Goal: Information Seeking & Learning: Learn about a topic

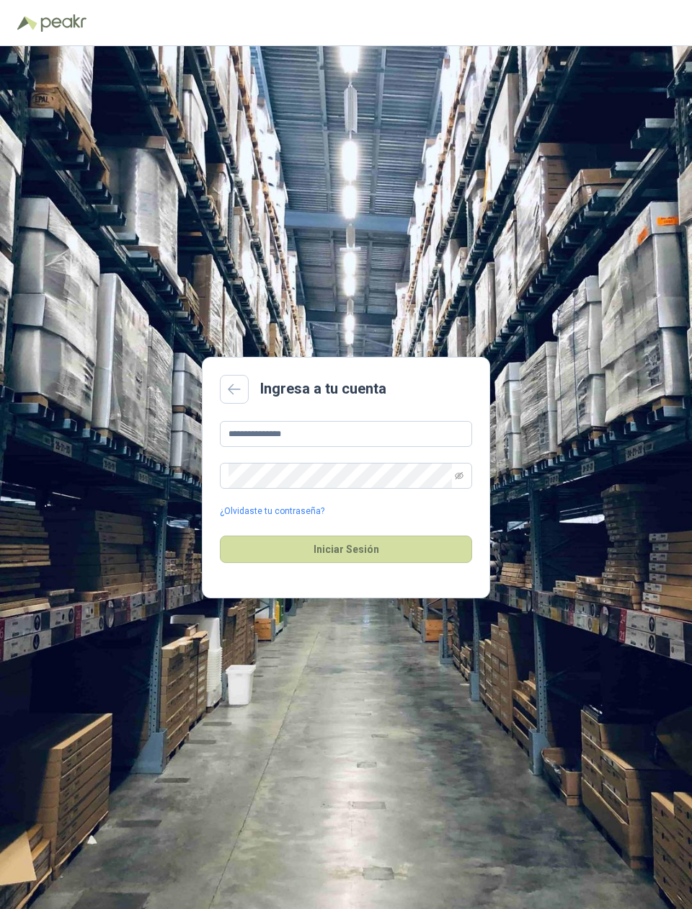
type input "**********"
click at [346, 563] on button "Iniciar Sesión" at bounding box center [346, 549] width 252 height 27
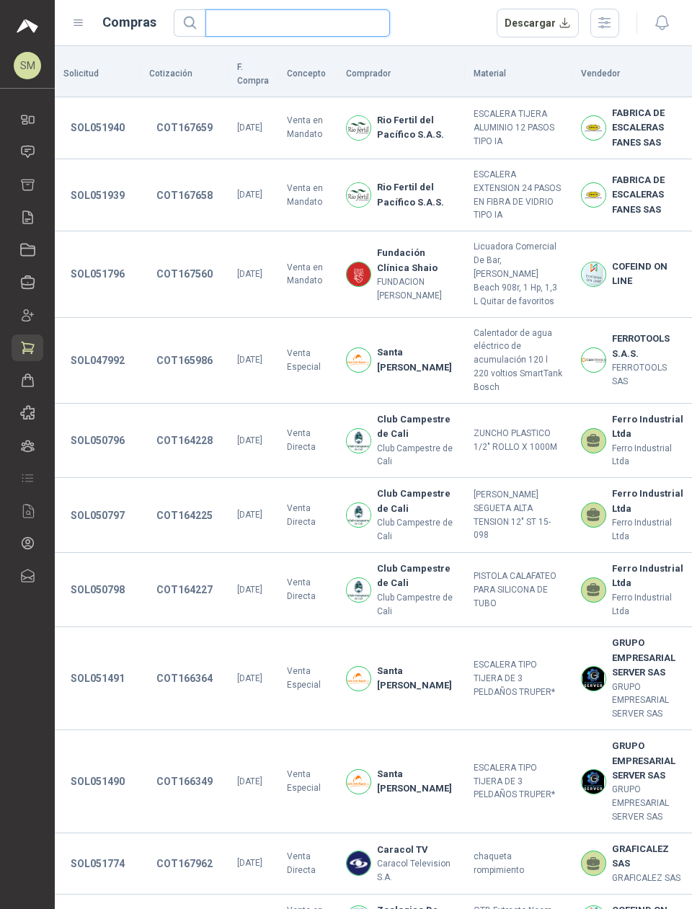
click at [272, 30] on input "text" at bounding box center [292, 23] width 156 height 26
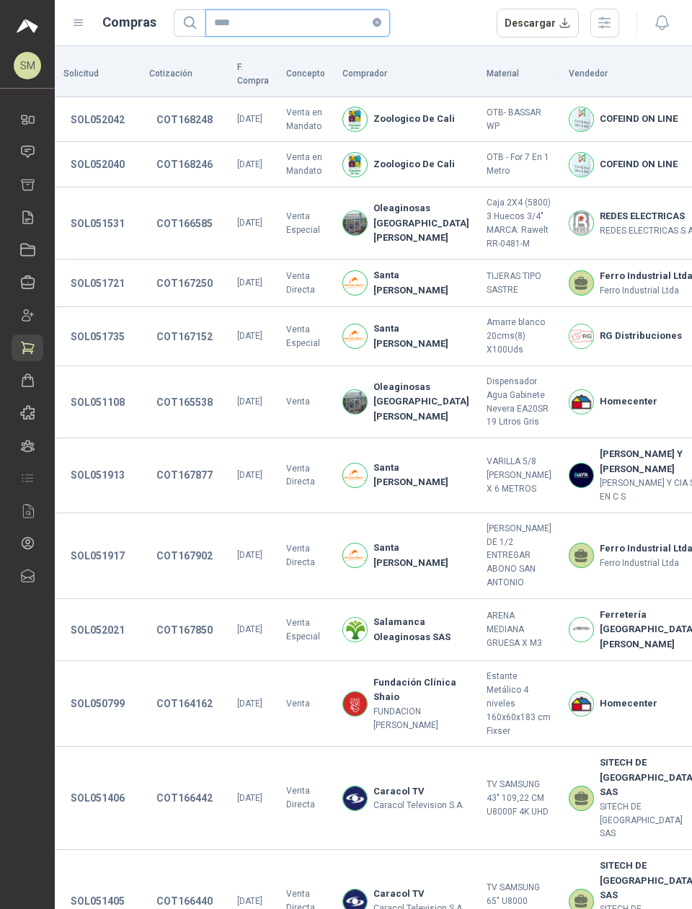
type input "*****"
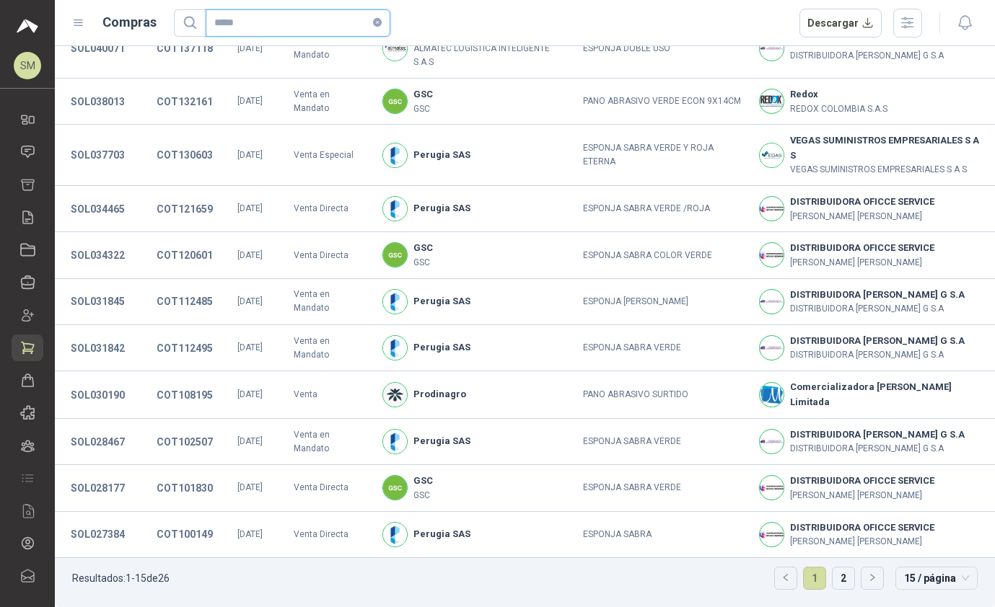
scroll to position [206, 0]
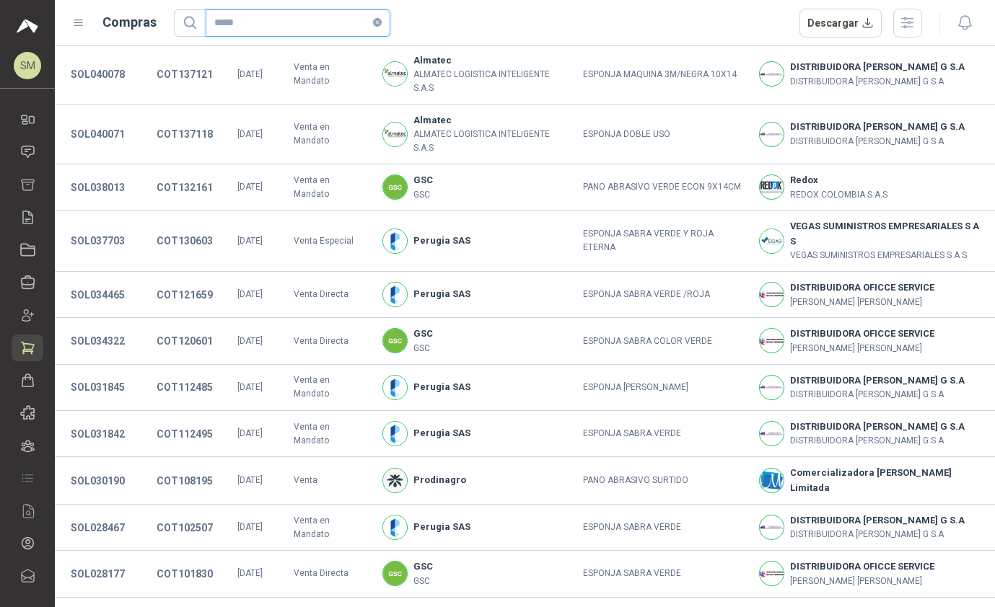
click at [368, 14] on input "*****" at bounding box center [292, 23] width 156 height 26
click at [373, 18] on icon "close-circle" at bounding box center [377, 22] width 9 height 9
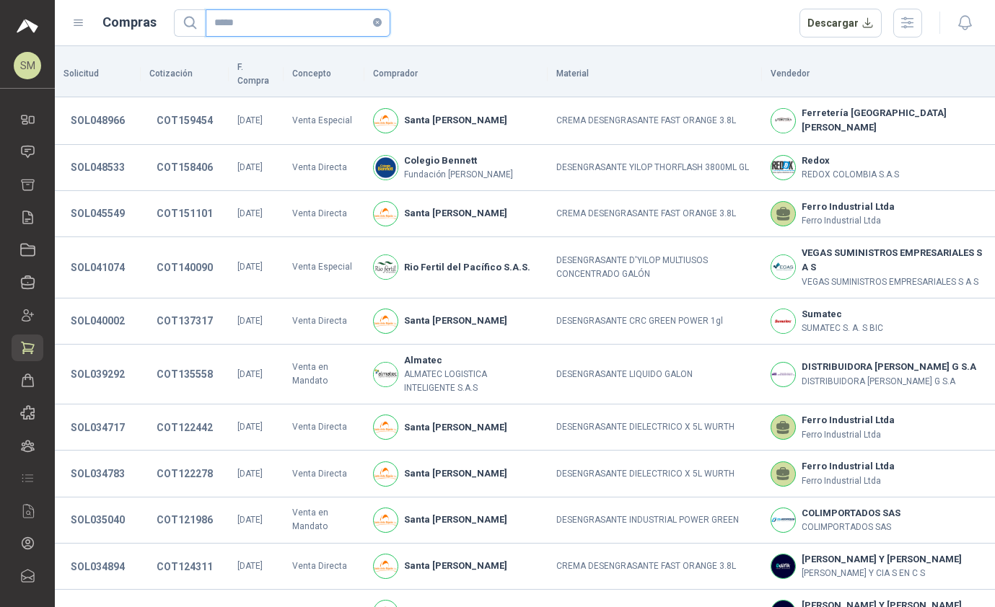
type input "*****"
click at [180, 107] on button "COT159454" at bounding box center [184, 120] width 71 height 26
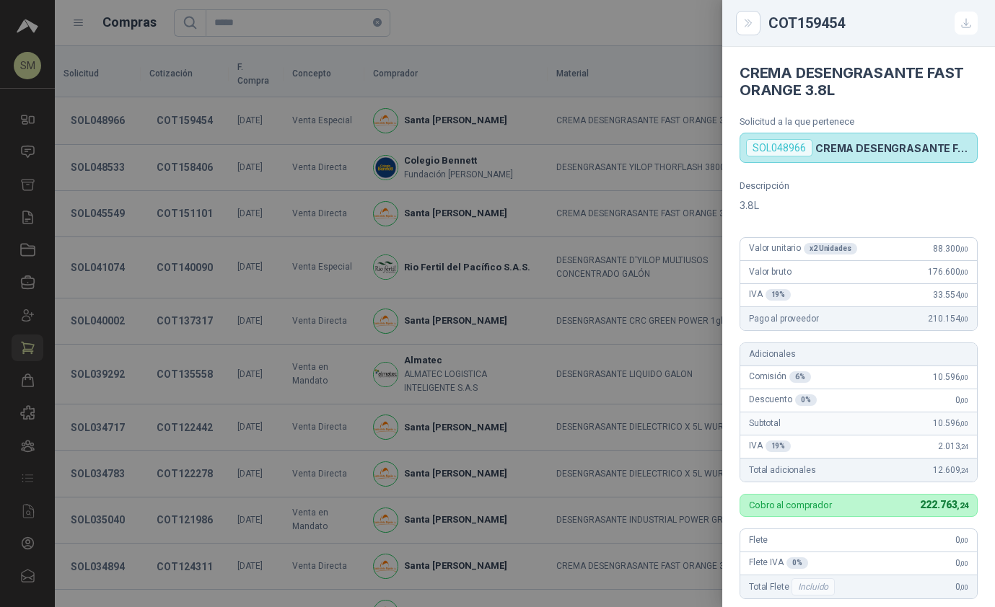
click at [196, 154] on div at bounding box center [497, 303] width 995 height 607
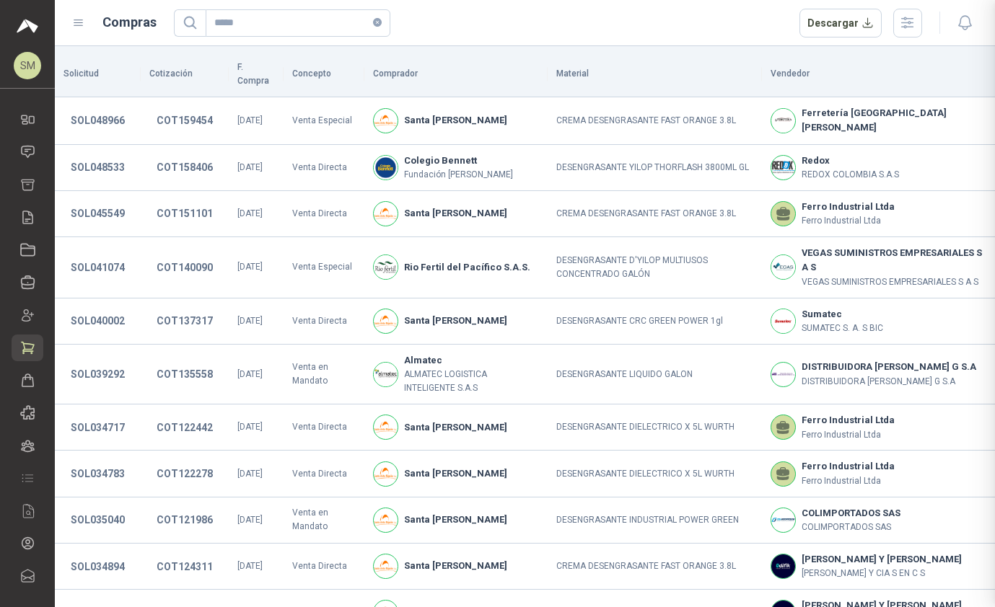
click at [196, 154] on div at bounding box center [497, 303] width 995 height 607
click at [176, 154] on button "COT158406" at bounding box center [184, 167] width 71 height 26
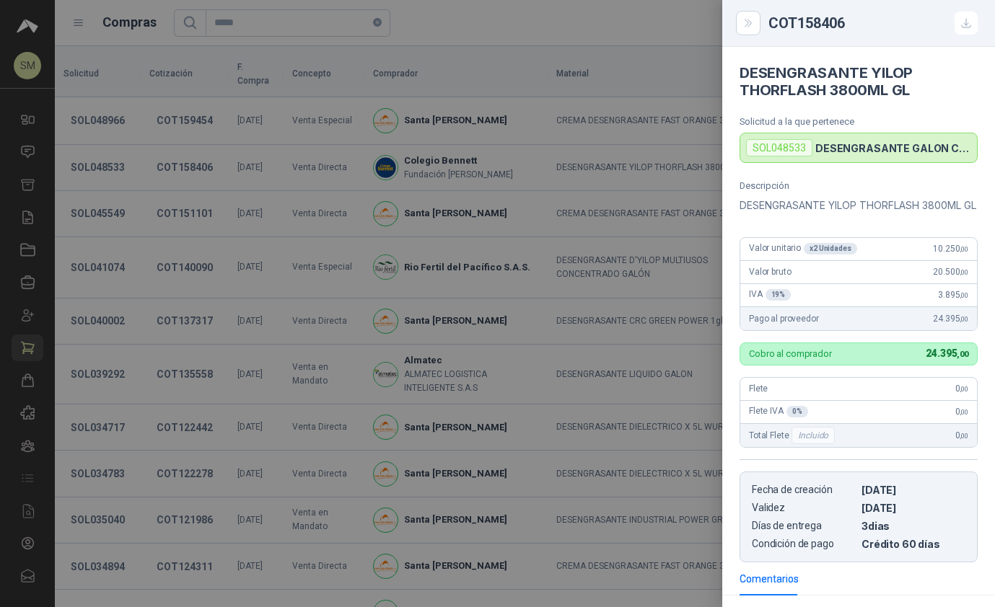
click at [169, 189] on div at bounding box center [497, 303] width 995 height 607
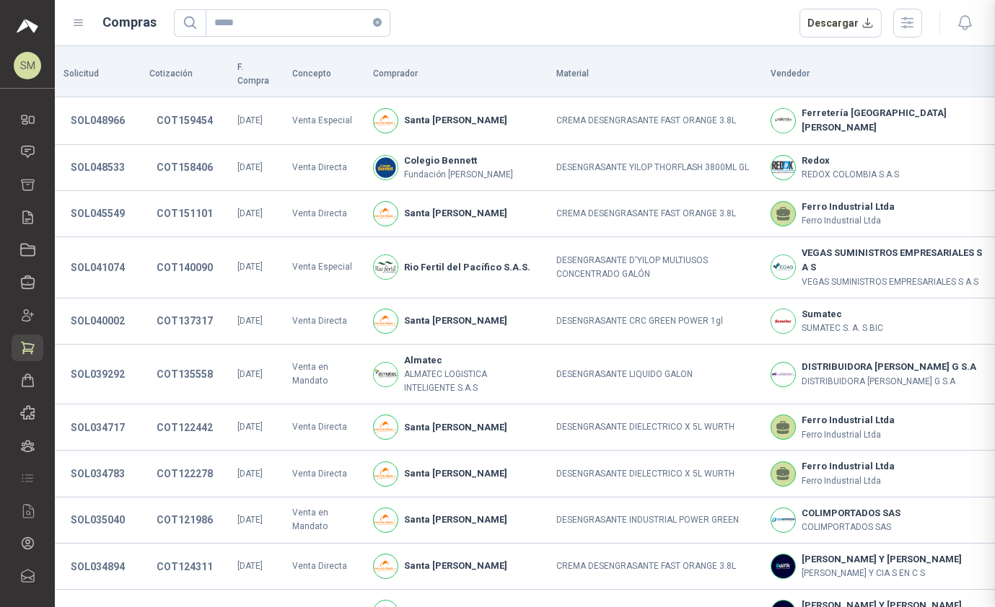
click at [169, 189] on div at bounding box center [497, 303] width 995 height 607
click at [176, 200] on button "COT151101" at bounding box center [184, 213] width 71 height 26
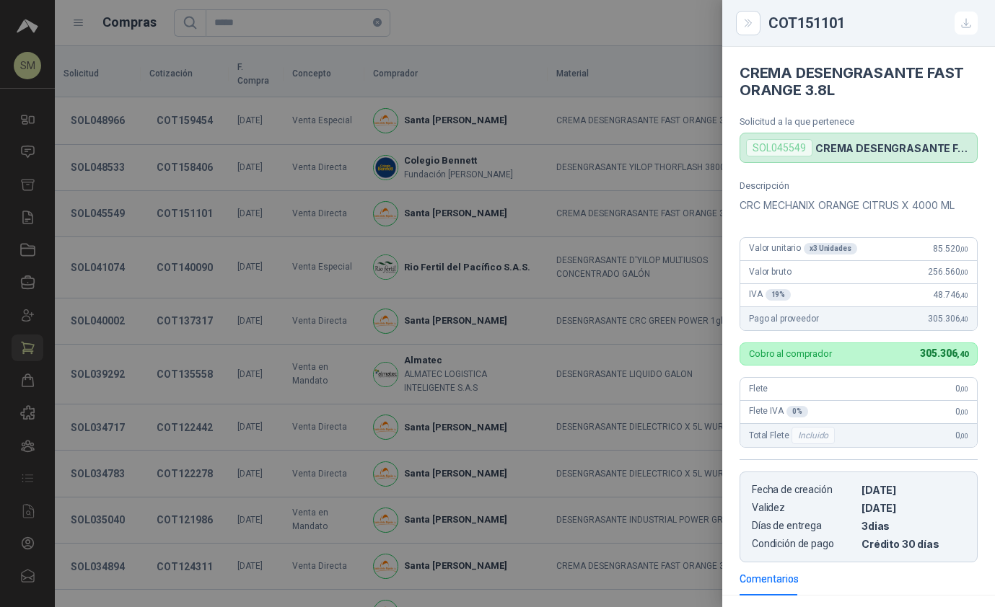
click at [384, 376] on div at bounding box center [497, 303] width 995 height 607
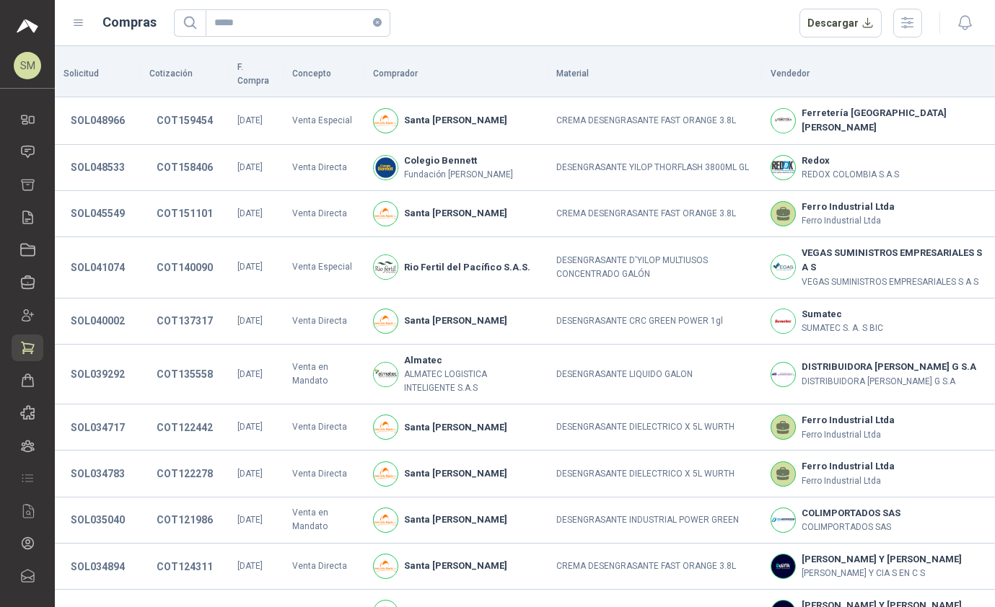
click at [27, 161] on link "Solicitudes" at bounding box center [28, 151] width 32 height 27
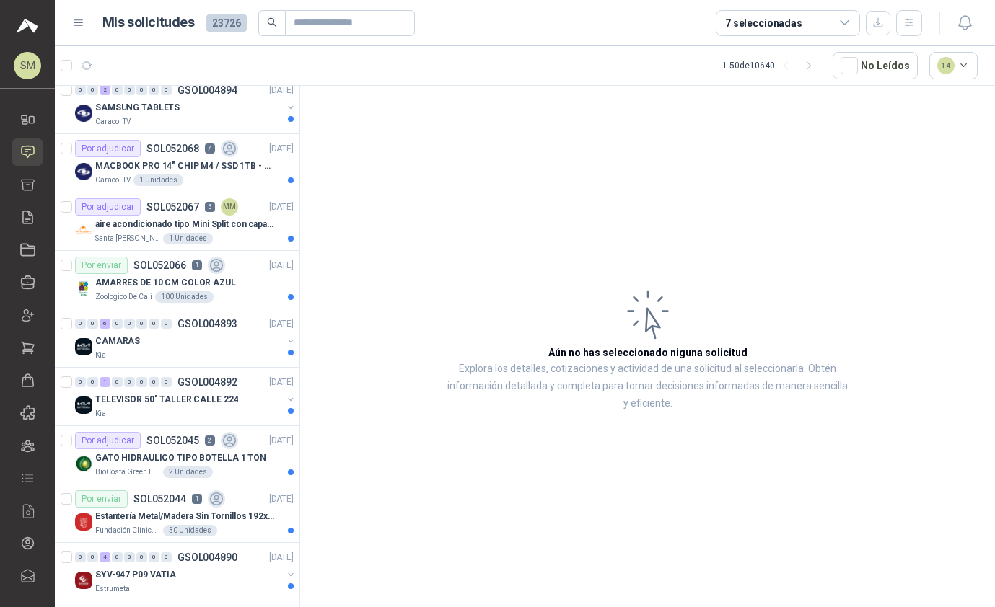
scroll to position [1237, 0]
click at [243, 227] on p "aire acondicionado tipo Mini Split con capacidad de 12000 BTU a 110V o 220V" at bounding box center [185, 225] width 180 height 14
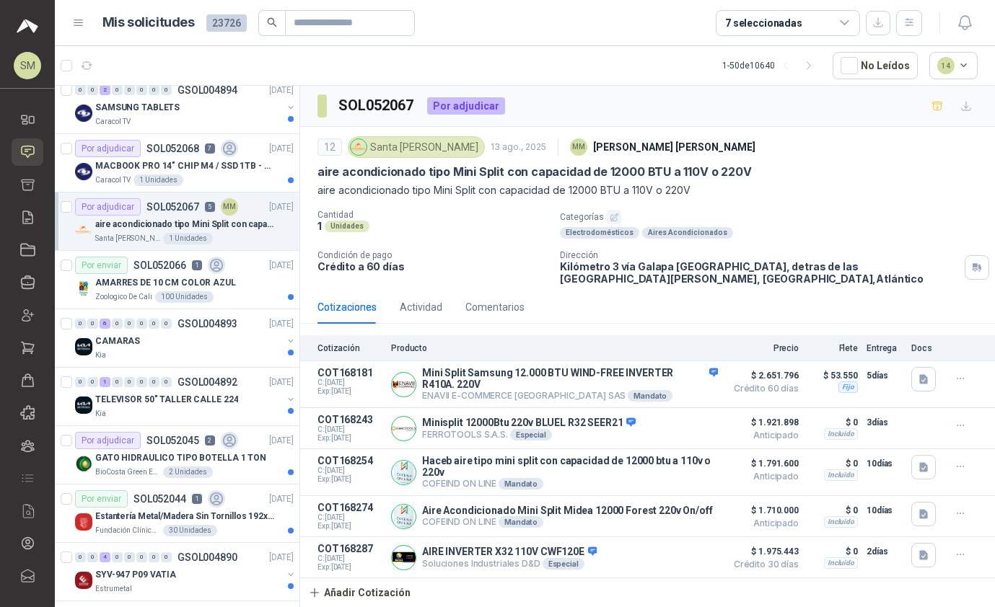
scroll to position [54, 0]
click at [136, 432] on div "Por adjudicar" at bounding box center [108, 440] width 66 height 17
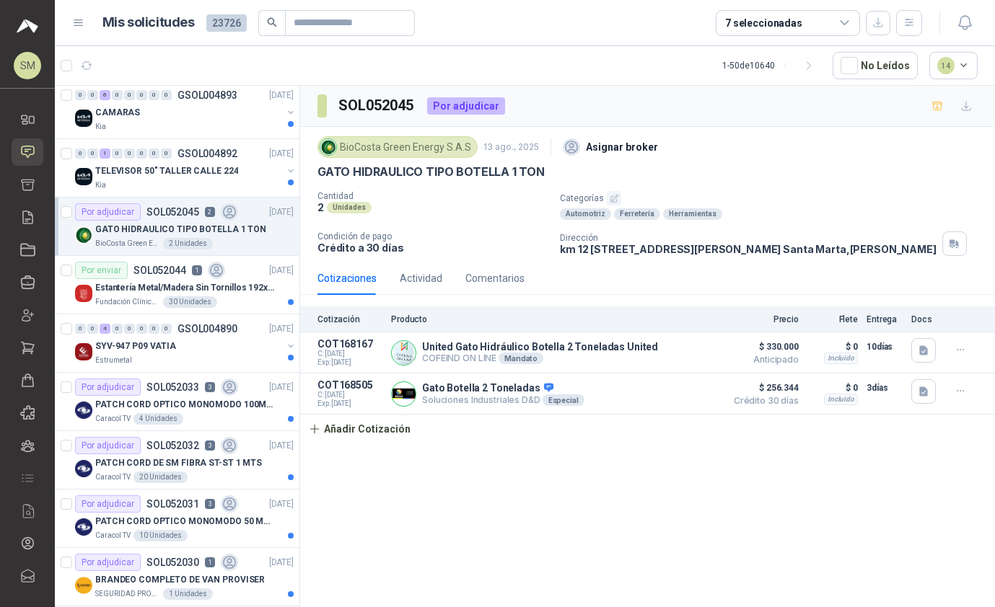
scroll to position [1466, 0]
click at [131, 354] on div "Estrumetal" at bounding box center [188, 360] width 187 height 12
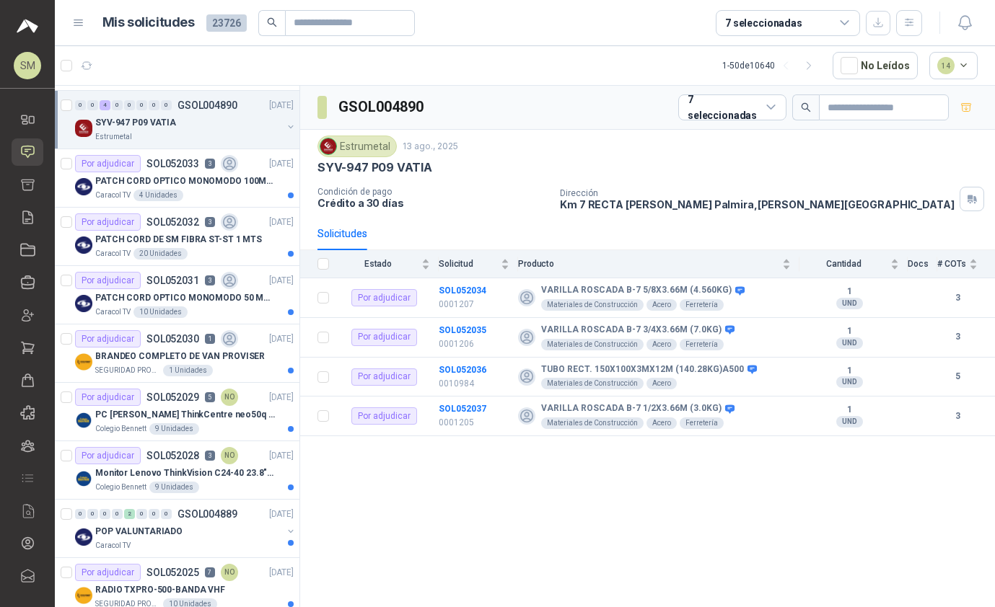
scroll to position [1691, 0]
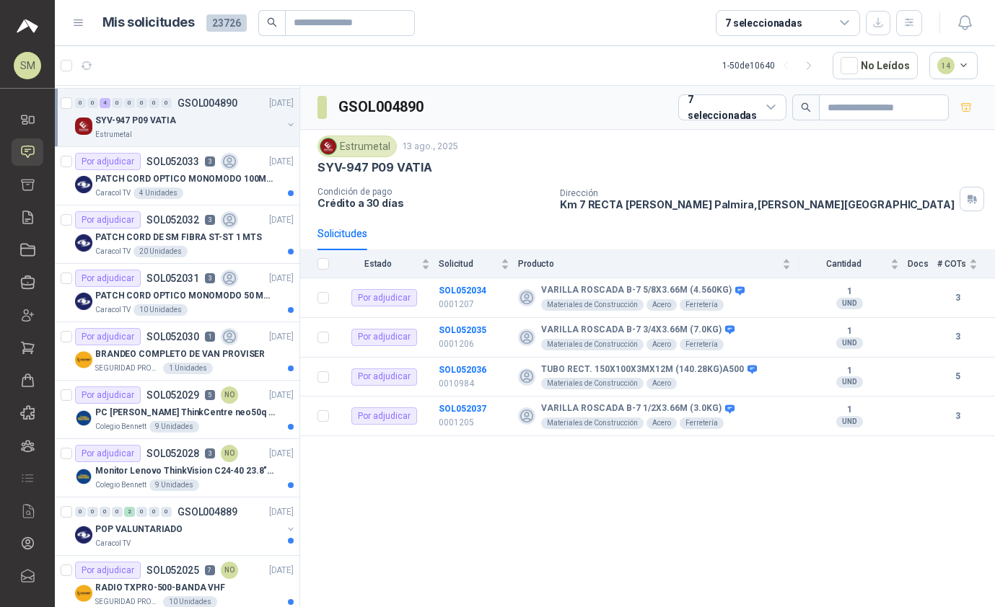
click at [105, 304] on p "Caracol TV" at bounding box center [112, 310] width 35 height 12
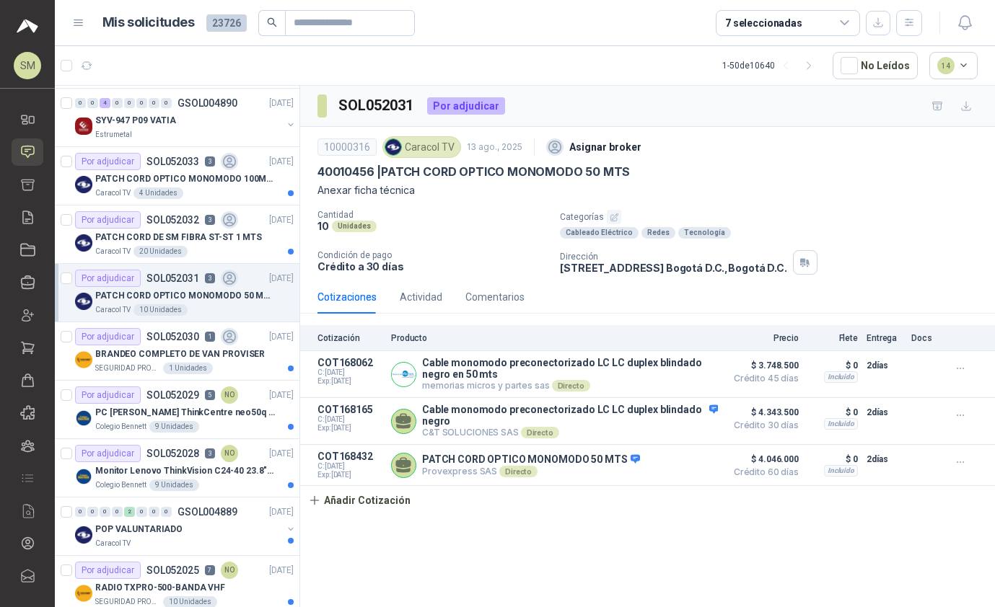
click at [142, 363] on p "SEGURIDAD PROVISER LTDA" at bounding box center [127, 369] width 65 height 12
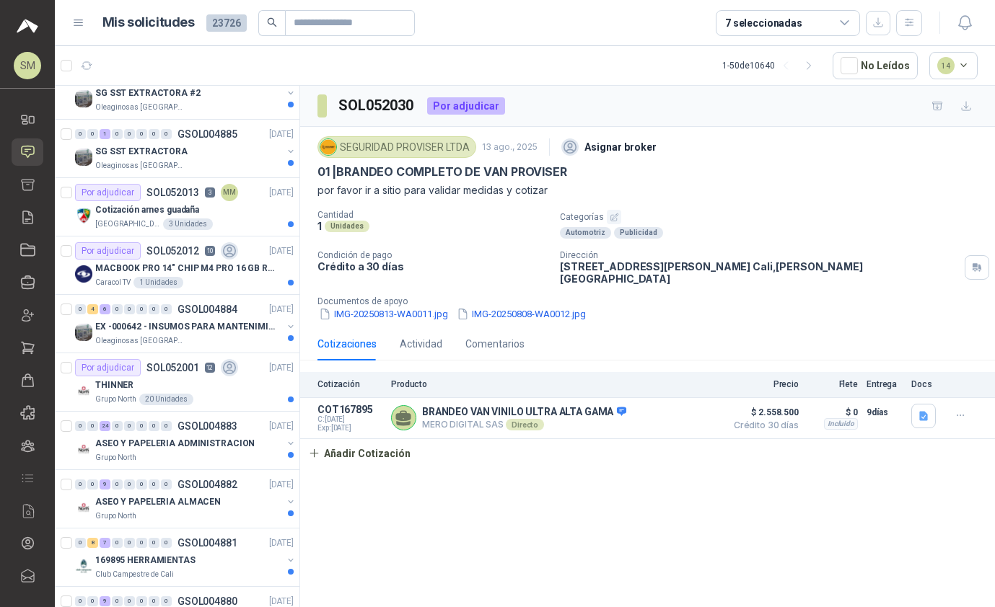
scroll to position [2360, 0]
click at [133, 496] on p "ASEO Y PAPELERIA ALMACEN" at bounding box center [157, 503] width 125 height 14
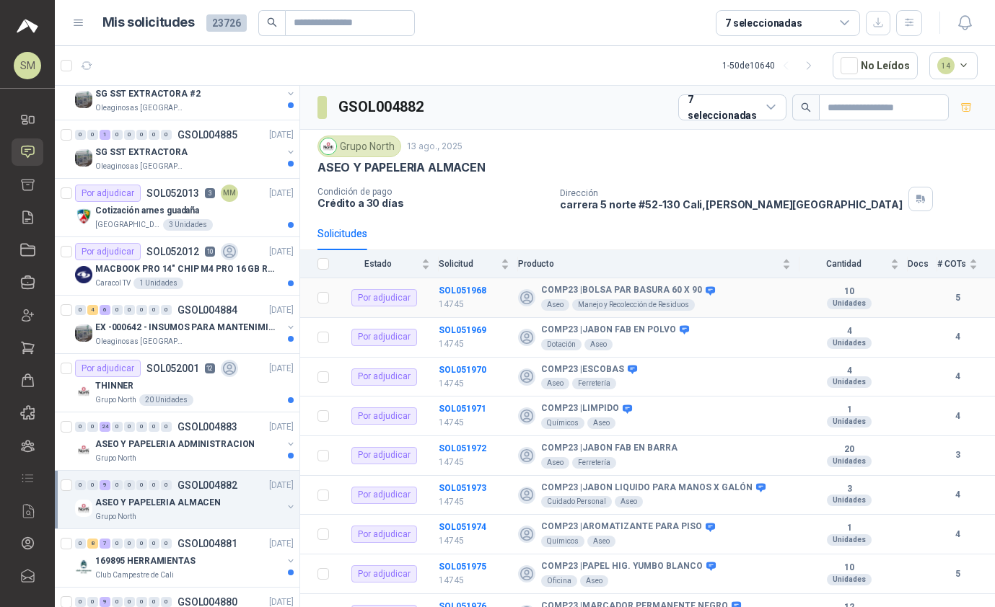
click at [454, 278] on td "SOL051968 14745" at bounding box center [477, 298] width 79 height 40
click at [462, 286] on b "SOL051968" at bounding box center [462, 291] width 48 height 10
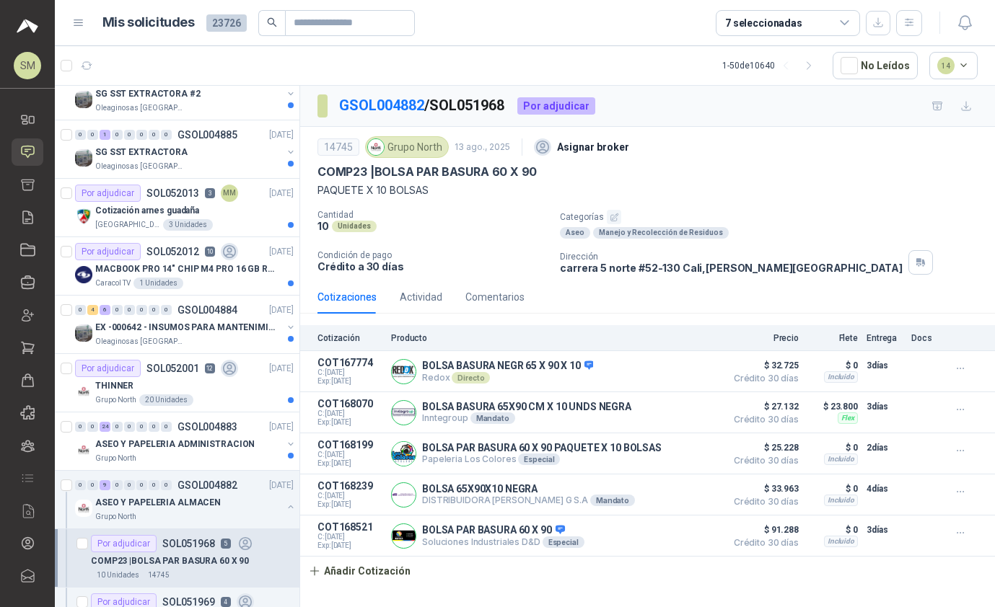
click at [18, 106] on link "Inicio" at bounding box center [28, 119] width 32 height 27
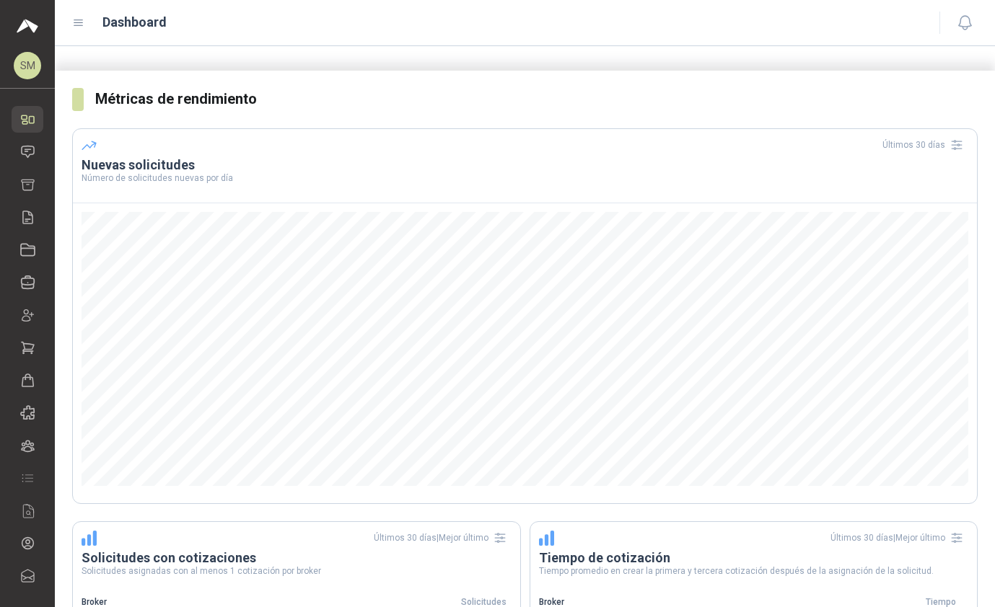
scroll to position [247, 0]
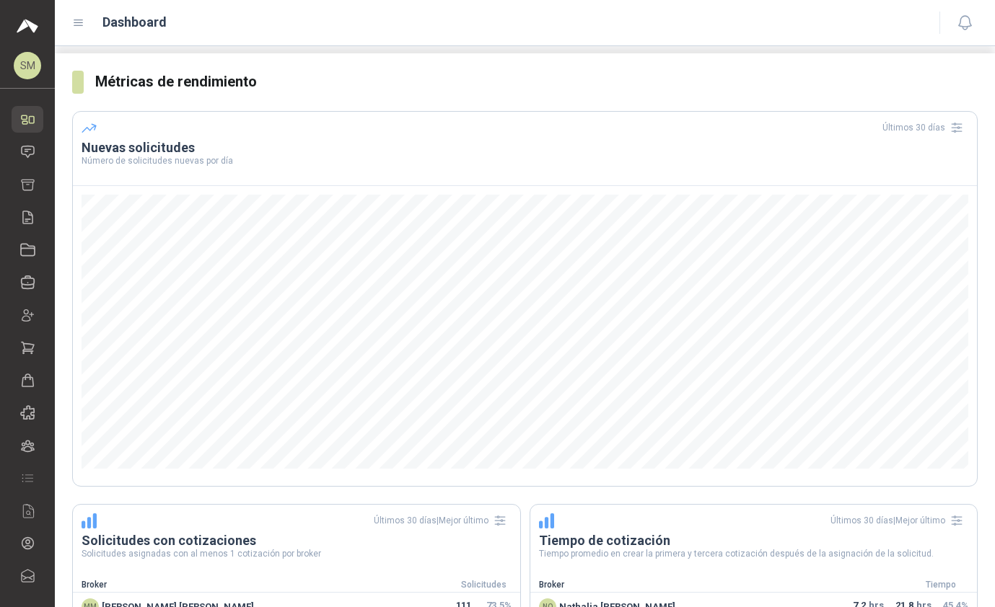
click at [692, 123] on icon "button" at bounding box center [956, 127] width 14 height 14
click at [692, 257] on button "Últimos 120 días" at bounding box center [914, 260] width 98 height 23
click at [13, 141] on link "Solicitudes" at bounding box center [28, 151] width 32 height 27
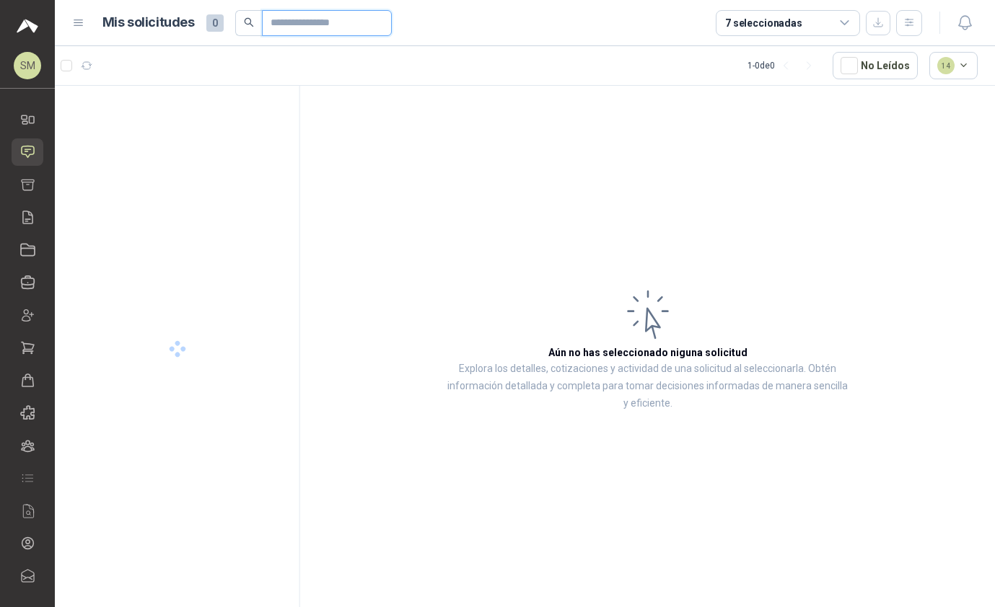
click at [330, 22] on input "text" at bounding box center [320, 23] width 101 height 25
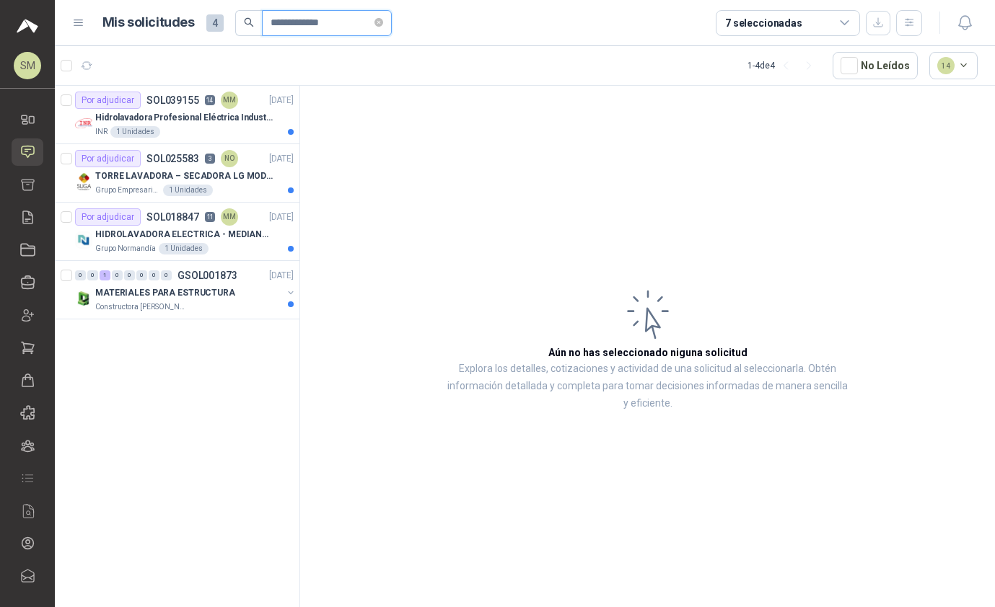
type input "**********"
click at [549, 167] on article "Aún no has seleccionado niguna solicitud Explora los detalles, cotizaciones y a…" at bounding box center [647, 349] width 695 height 526
click at [241, 302] on div "Constructora [PERSON_NAME] - Administrativo" at bounding box center [188, 307] width 187 height 12
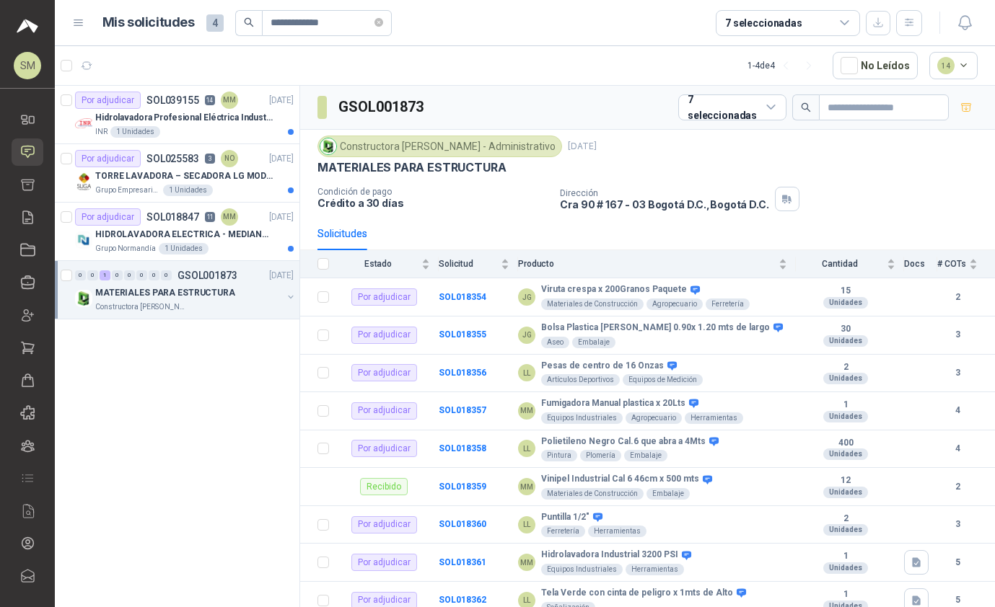
click at [208, 286] on p "MATERIALES PARA ESTRUCTURA" at bounding box center [165, 293] width 140 height 14
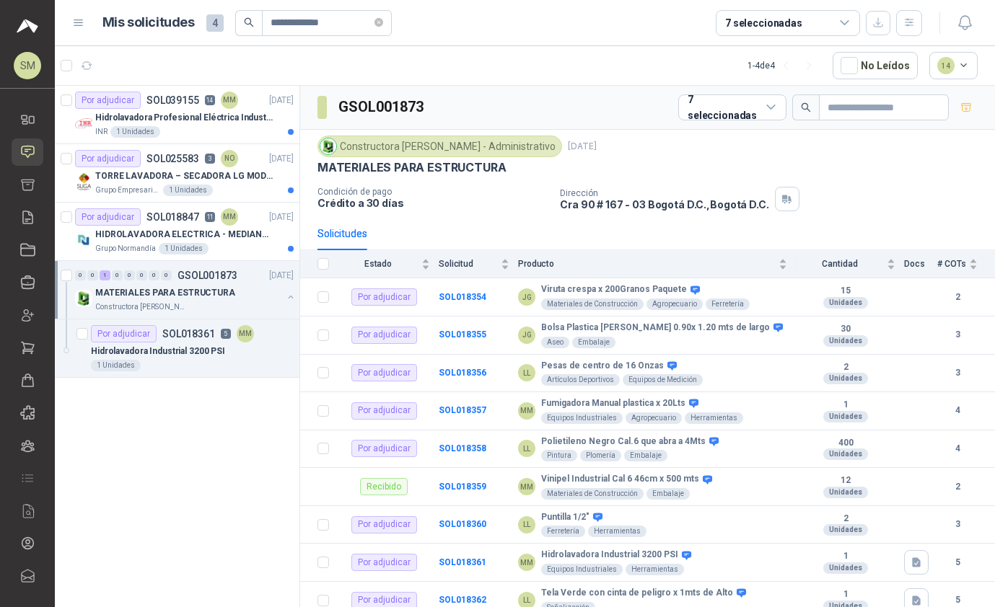
click at [208, 353] on p "Hidrolavadora Industrial 3200 PSI" at bounding box center [158, 352] width 134 height 14
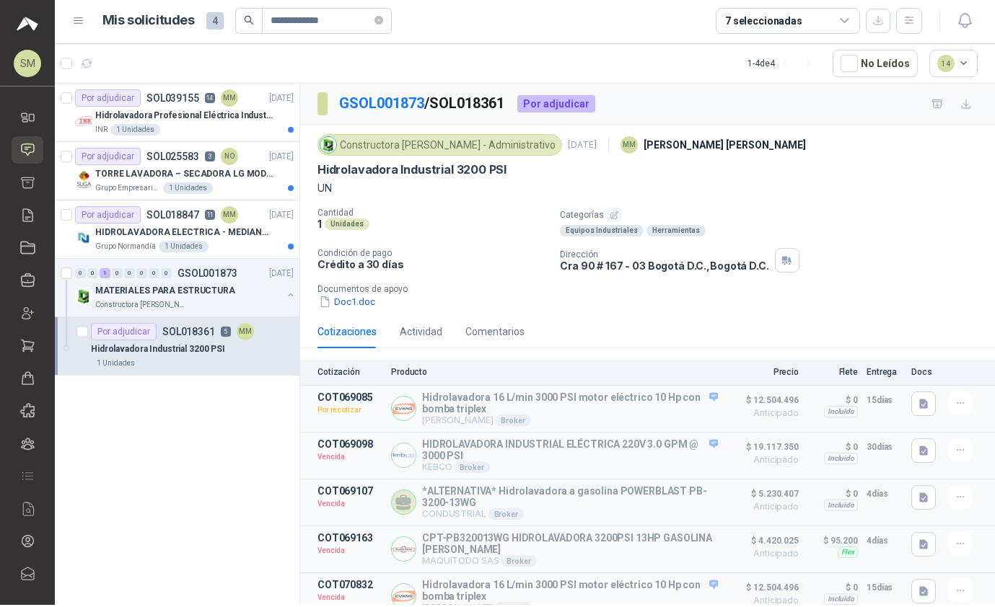
scroll to position [54, 0]
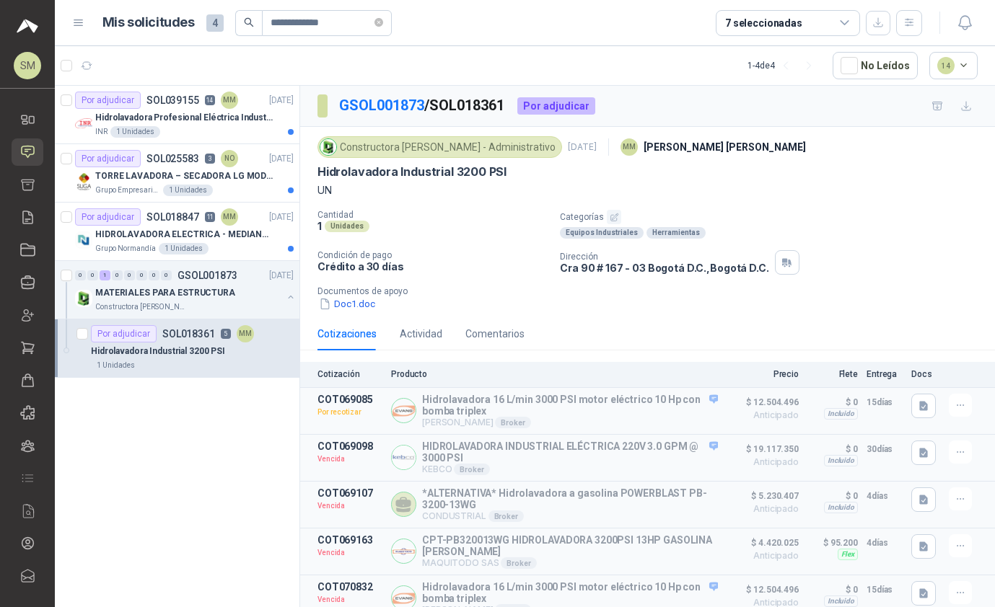
click at [242, 169] on p "TORRE LAVADORA – SECADORA LG MODELO GIANT MAX VENDED - SEMI-INDUSTRIAL" at bounding box center [185, 176] width 180 height 14
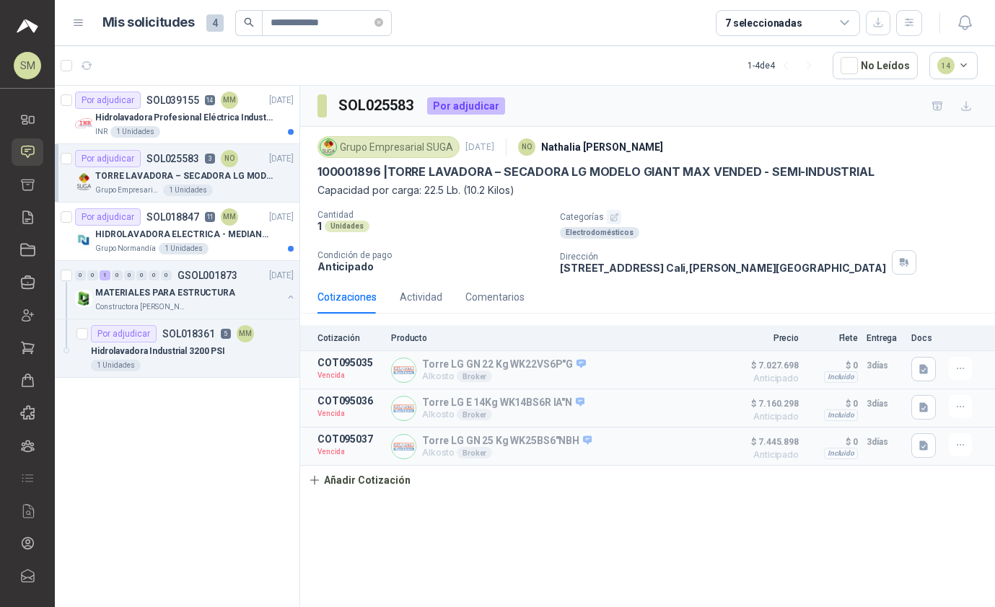
click at [243, 92] on div "Por adjudicar SOL039155 14 MM [DATE]" at bounding box center [184, 100] width 219 height 17
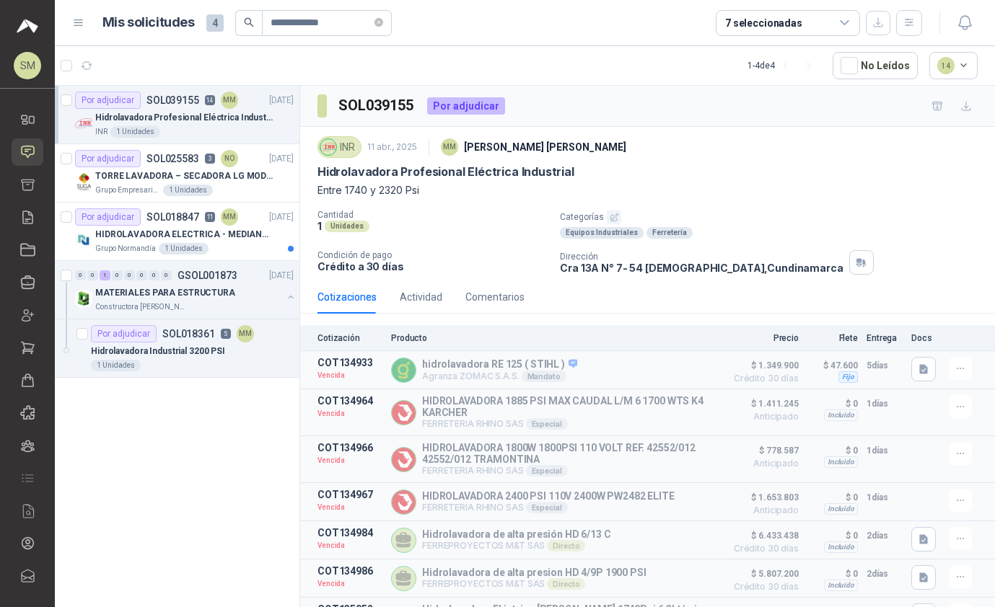
click at [385, 12] on span "**********" at bounding box center [327, 23] width 130 height 26
click at [379, 20] on icon "close-circle" at bounding box center [378, 22] width 9 height 9
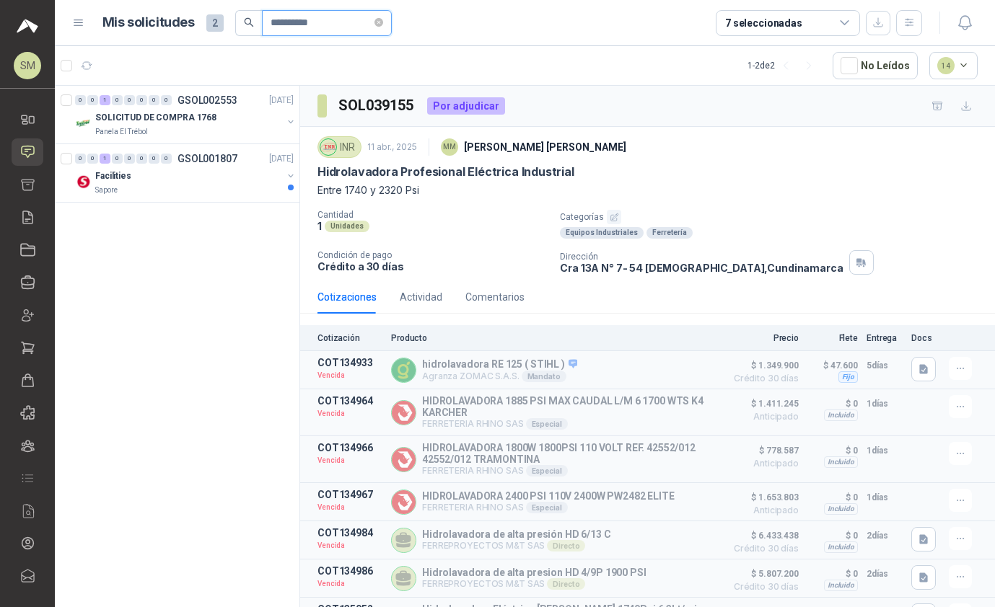
type input "**********"
click at [245, 191] on div "Sapore" at bounding box center [188, 191] width 187 height 12
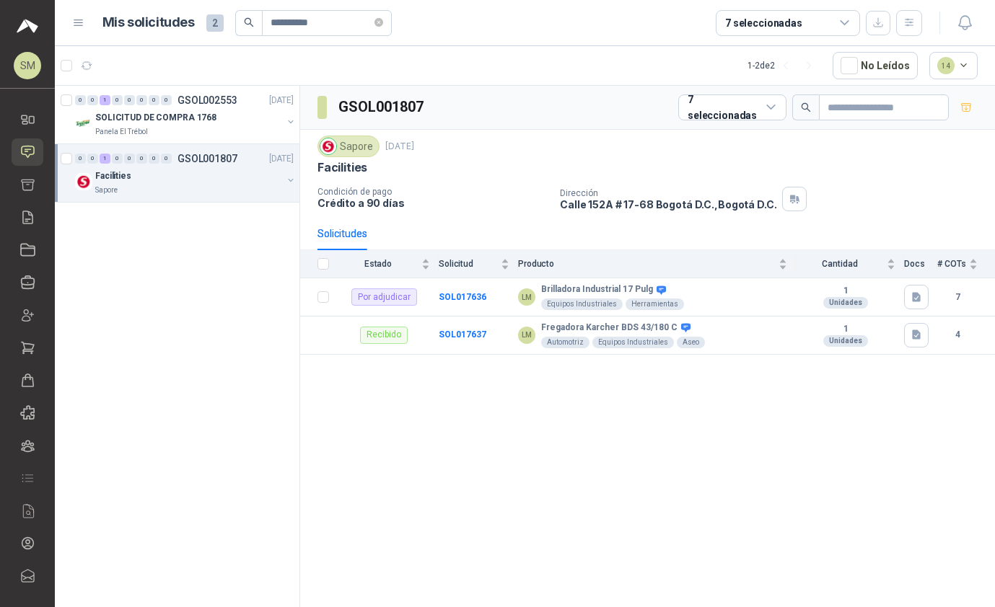
click at [239, 162] on div "0 0 1 0 0 0 0 0 GSOL001807 [DATE]" at bounding box center [185, 158] width 221 height 17
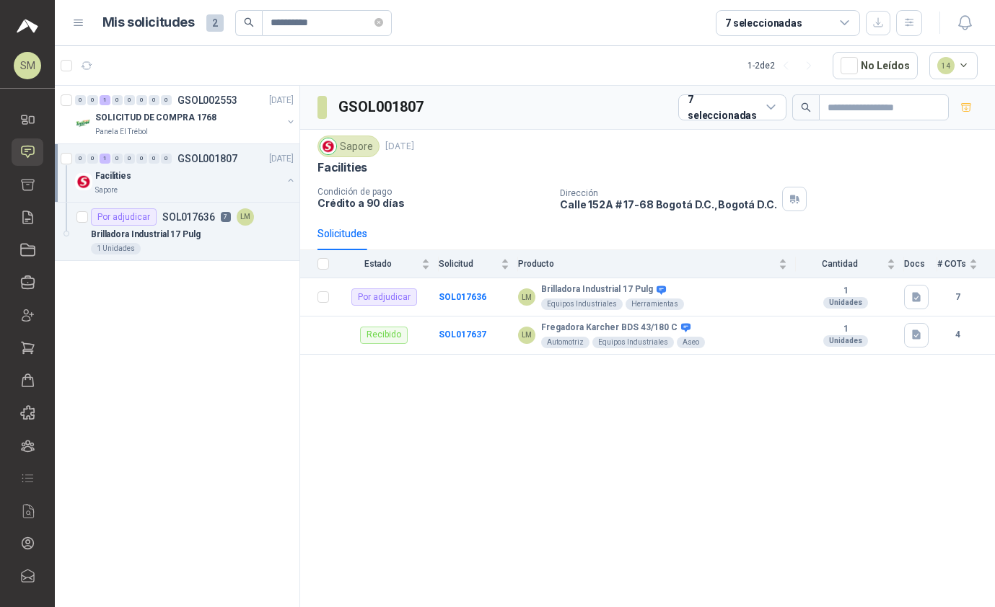
click at [248, 241] on div "Brilladora Industrial 17 Pulg" at bounding box center [192, 234] width 203 height 17
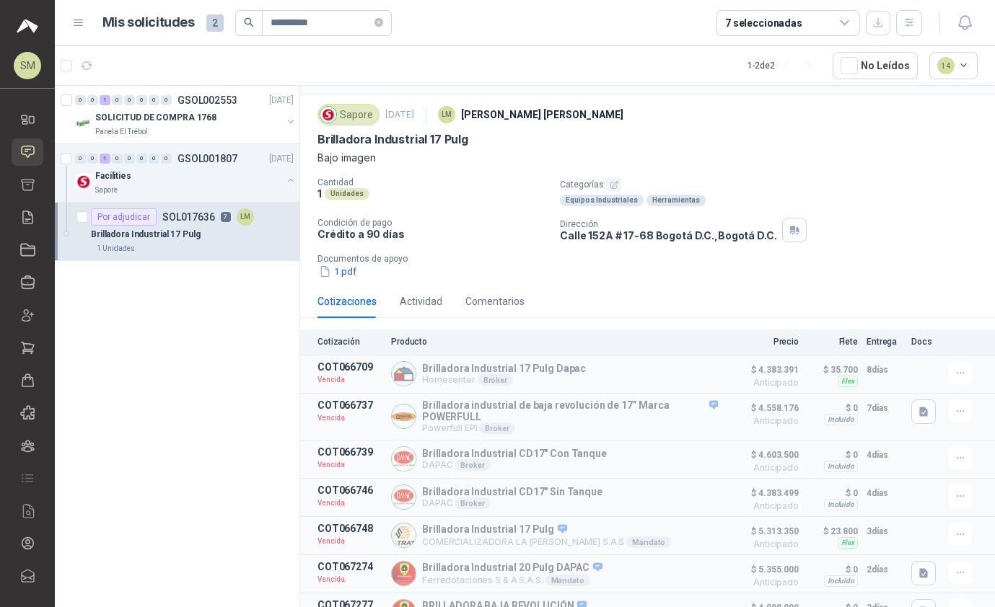
scroll to position [32, 0]
click at [244, 110] on div "SOLICITUD DE COMPRA 1768" at bounding box center [188, 117] width 187 height 17
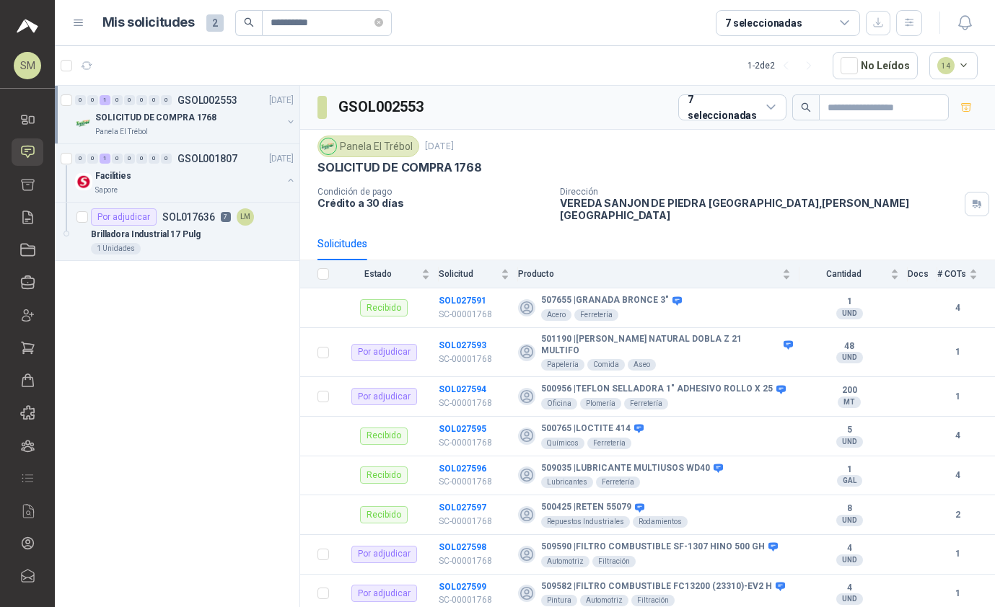
click at [255, 120] on div "SOLICITUD DE COMPRA 1768" at bounding box center [188, 117] width 187 height 17
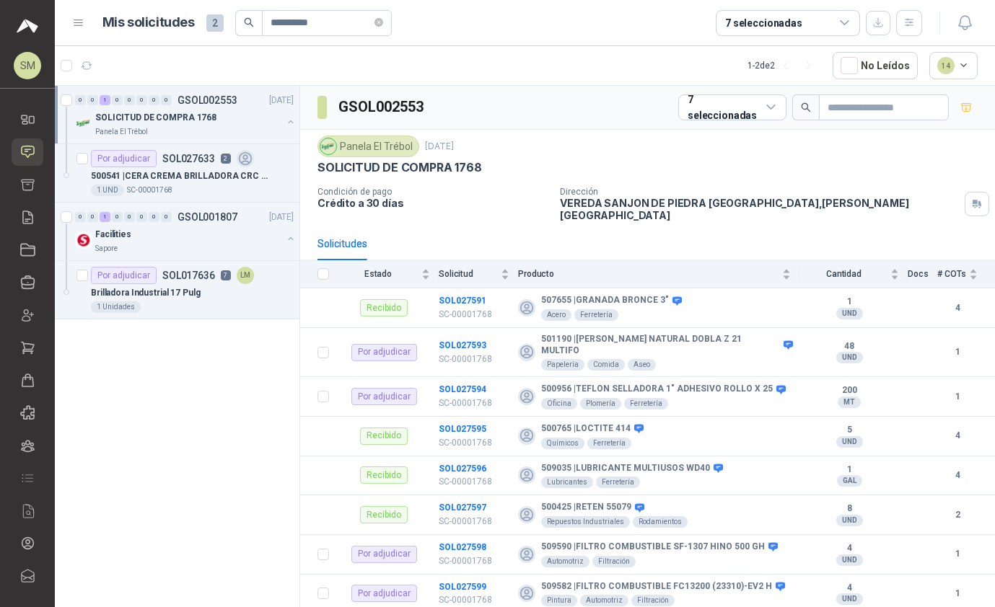
click at [242, 177] on p "500541 | CERA CREMA BRILLADORA CRC CON CARNAUBA" at bounding box center [181, 176] width 180 height 14
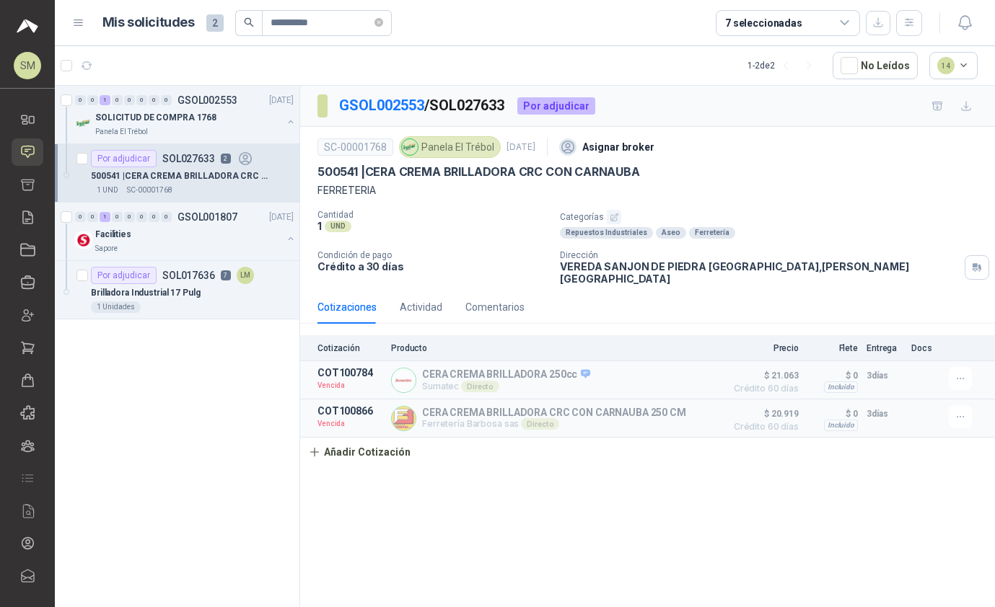
click at [195, 293] on p "Brilladora Industrial 17 Pulg" at bounding box center [146, 293] width 110 height 14
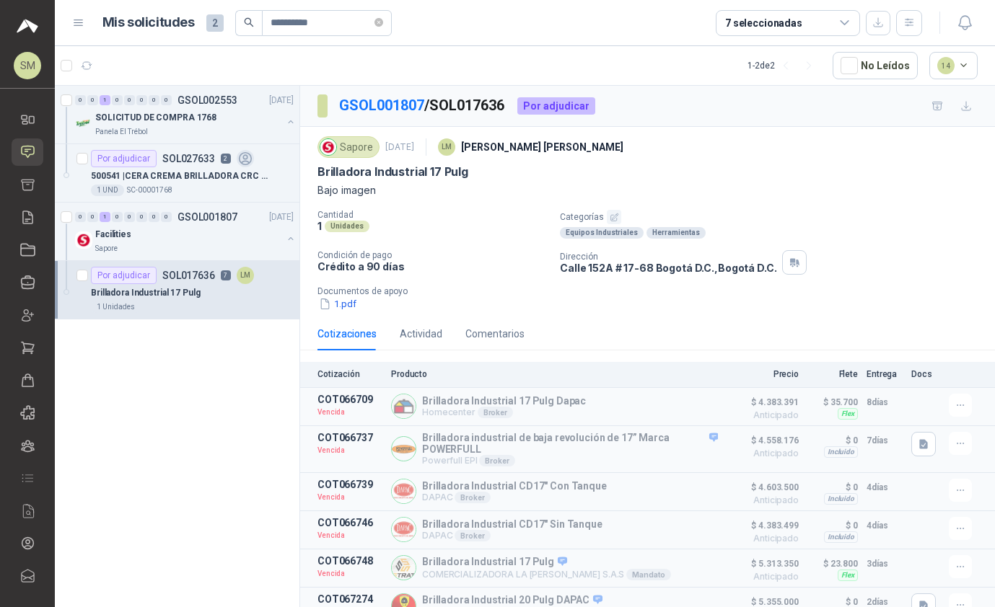
click at [348, 306] on button "1.pdf" at bounding box center [337, 303] width 40 height 15
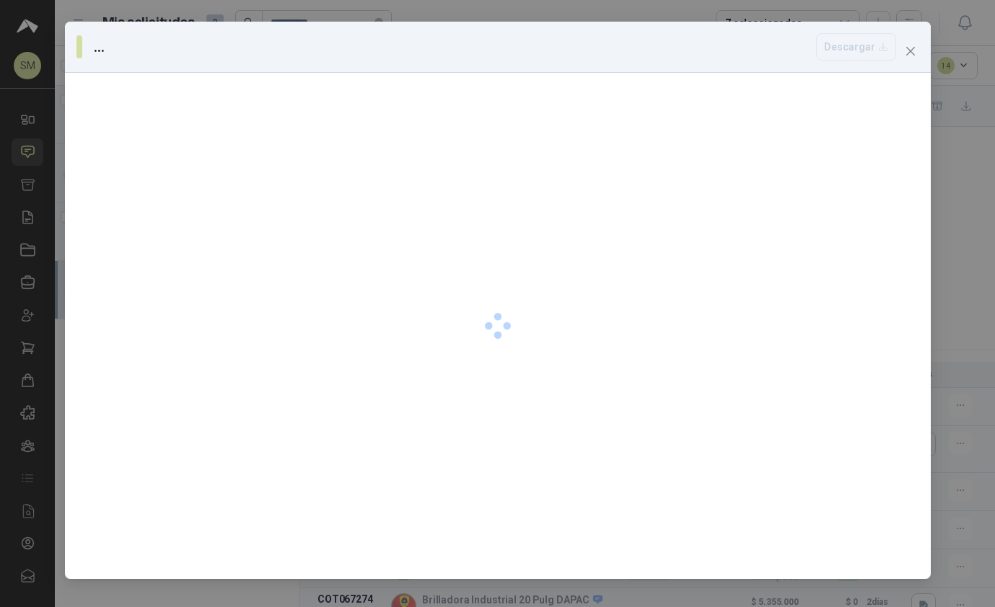
scroll to position [22, 0]
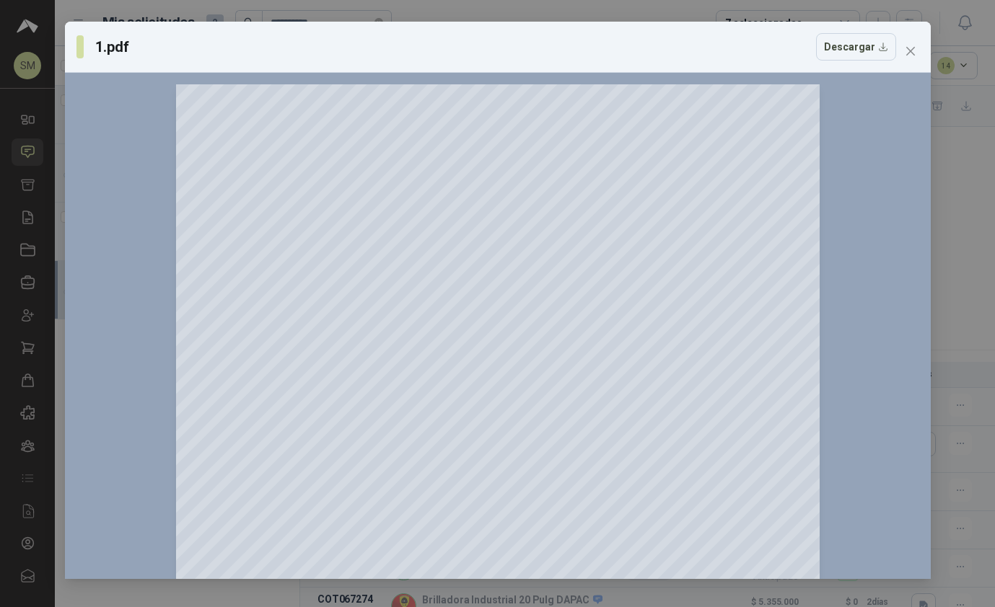
click at [692, 45] on span "Close" at bounding box center [910, 51] width 23 height 12
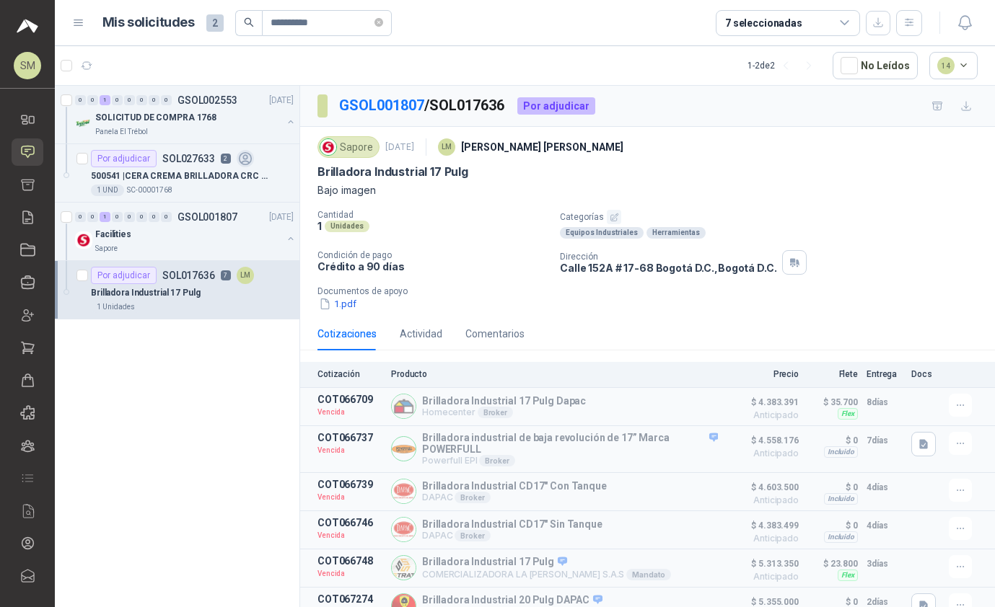
scroll to position [0, 0]
click at [379, 20] on icon "close-circle" at bounding box center [378, 22] width 9 height 9
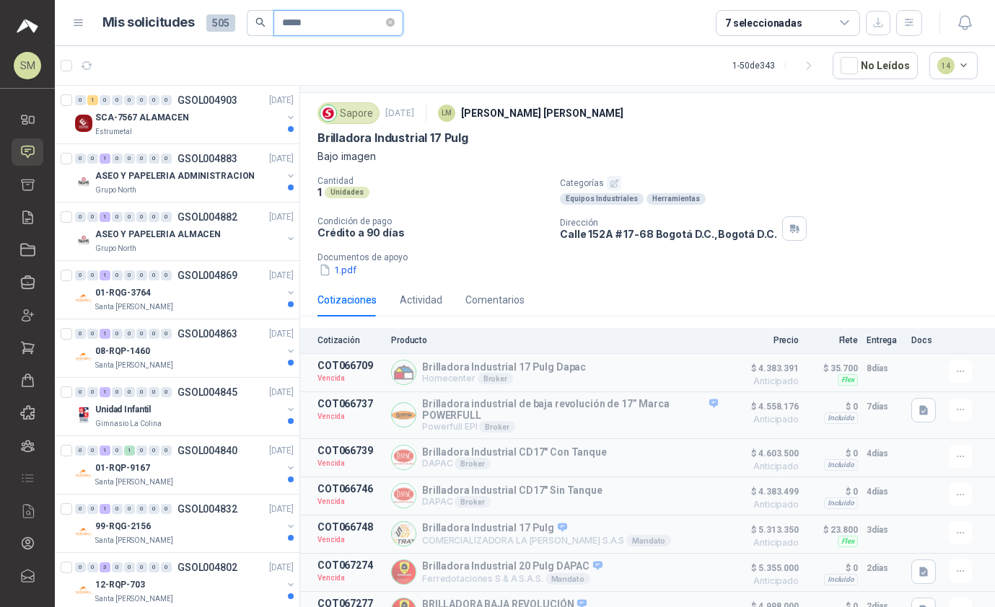
scroll to position [32, 0]
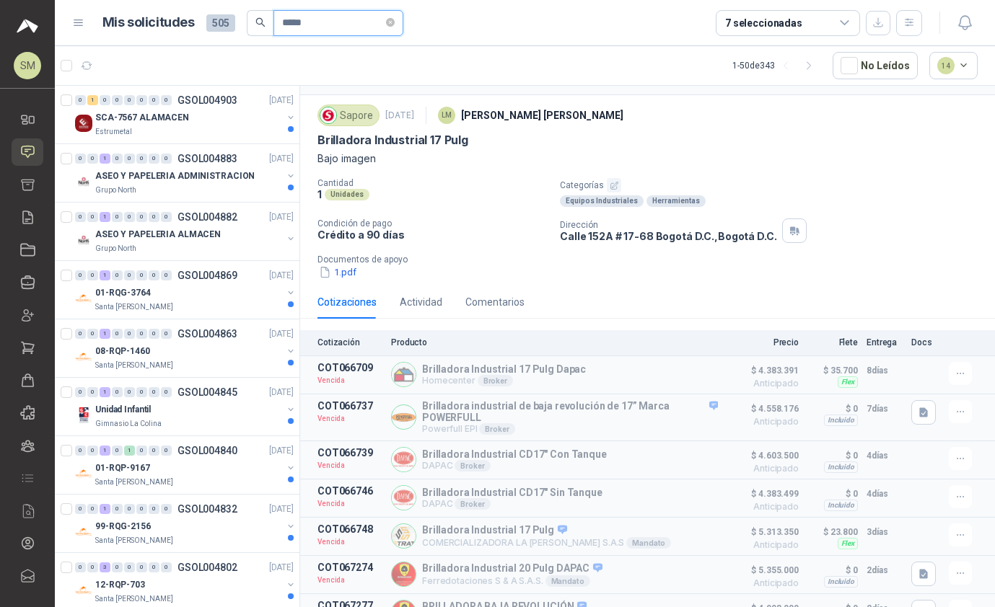
type input "*****"
click at [226, 120] on div "SCA-7567 ALAMACEN" at bounding box center [188, 117] width 187 height 17
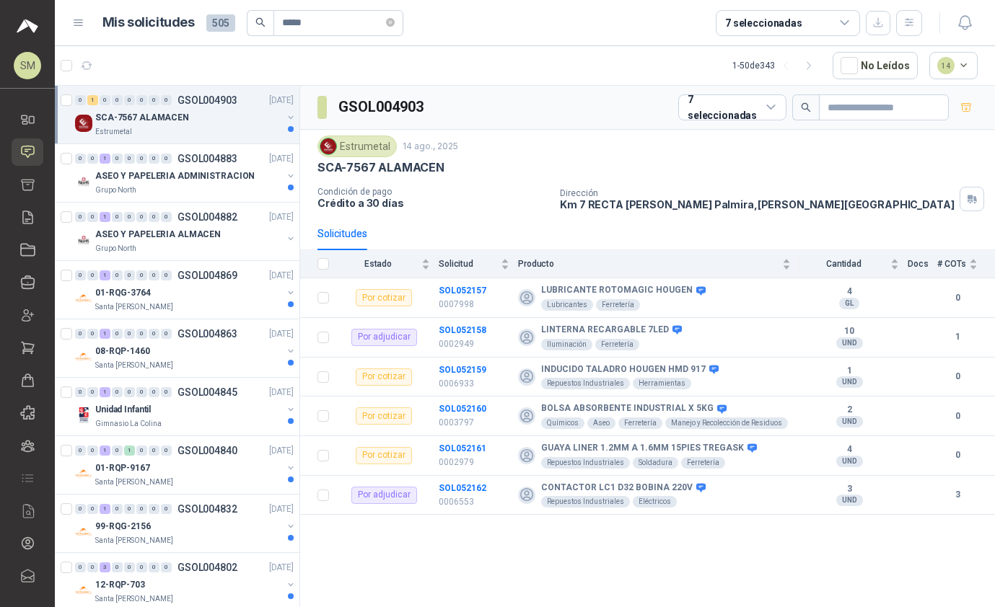
click at [232, 119] on div "SCA-7567 ALAMACEN" at bounding box center [188, 117] width 187 height 17
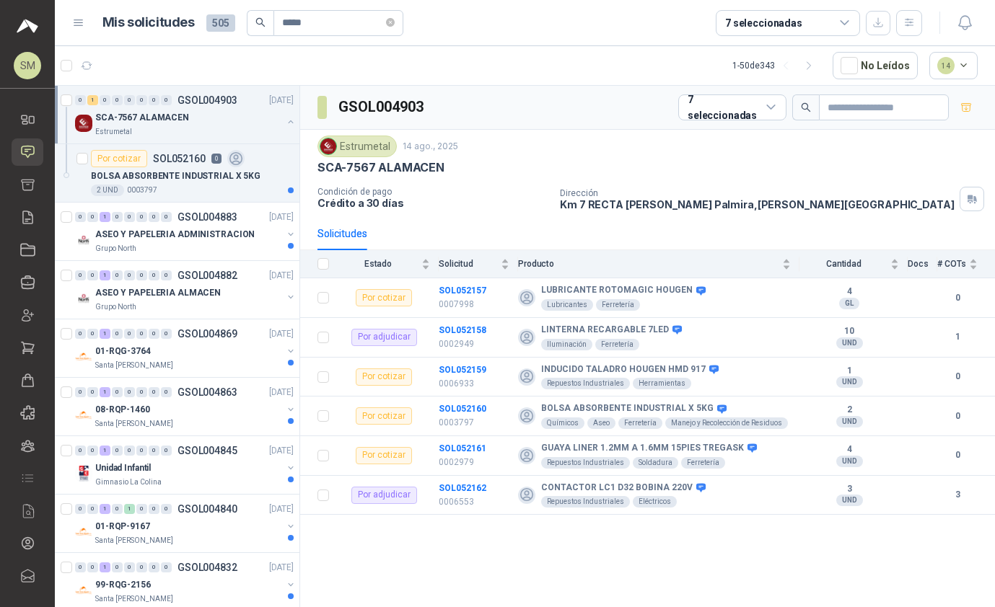
click at [244, 189] on div "2 UND  0003797" at bounding box center [192, 191] width 203 height 12
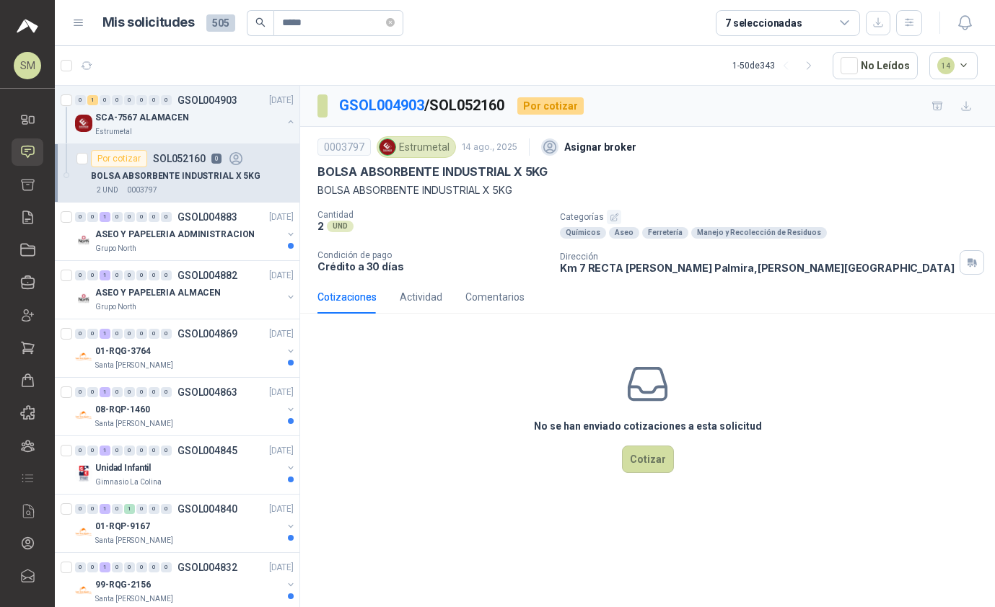
click at [206, 229] on p "ASEO Y PAPELERIA ADMINISTRACION" at bounding box center [174, 235] width 159 height 14
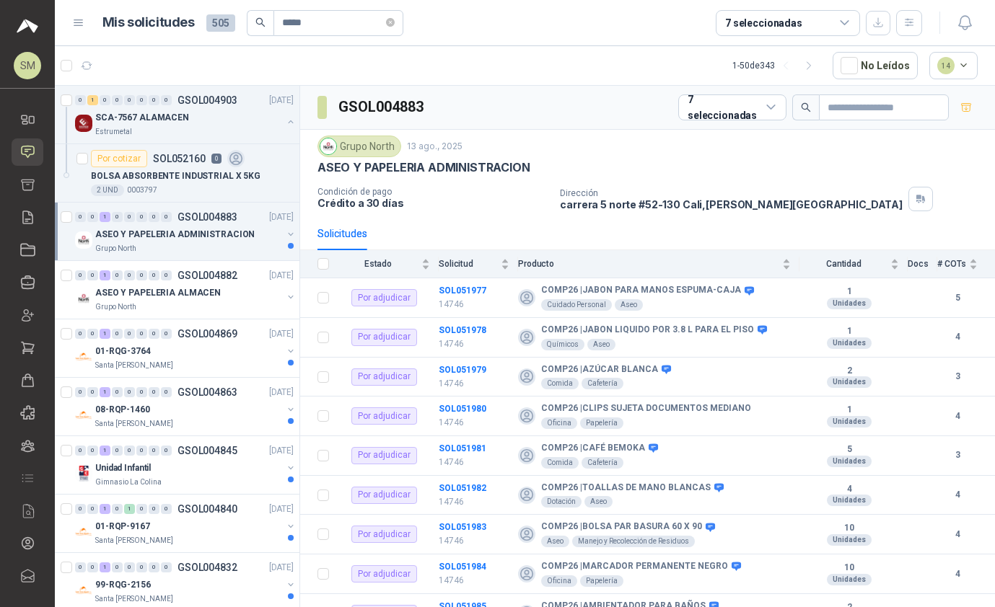
click at [208, 245] on div "Grupo North" at bounding box center [188, 249] width 187 height 12
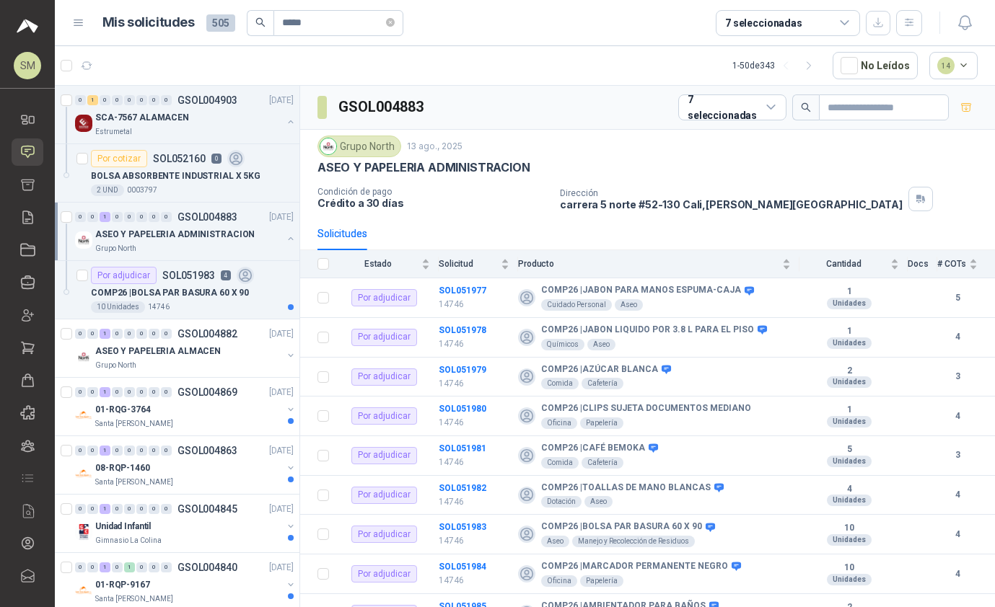
click at [226, 295] on p "COMP26 | BOLSA PAR BASURA 60 X 90" at bounding box center [170, 293] width 158 height 14
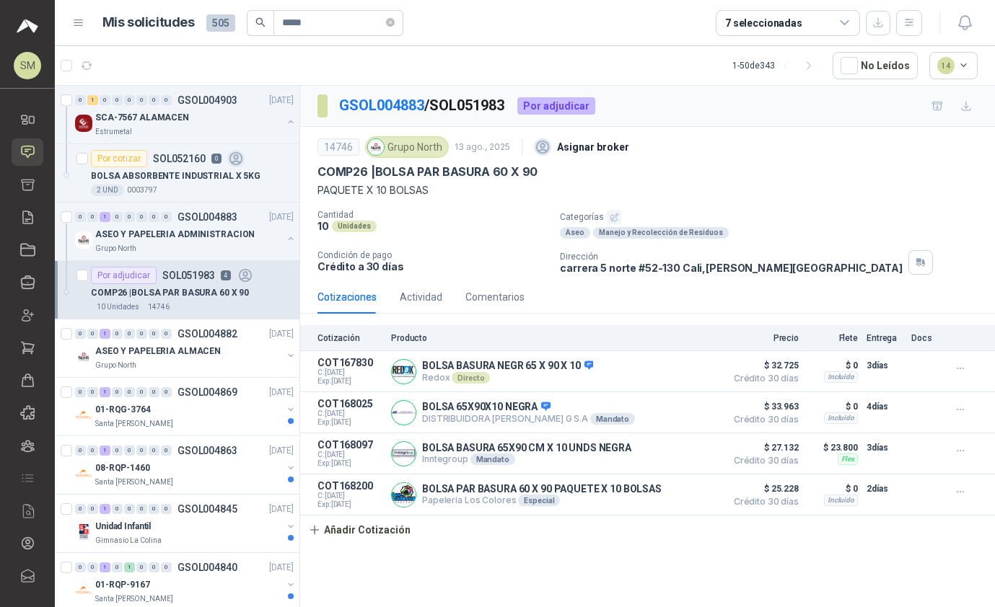
click at [26, 241] on link "Licitaciones" at bounding box center [28, 250] width 32 height 27
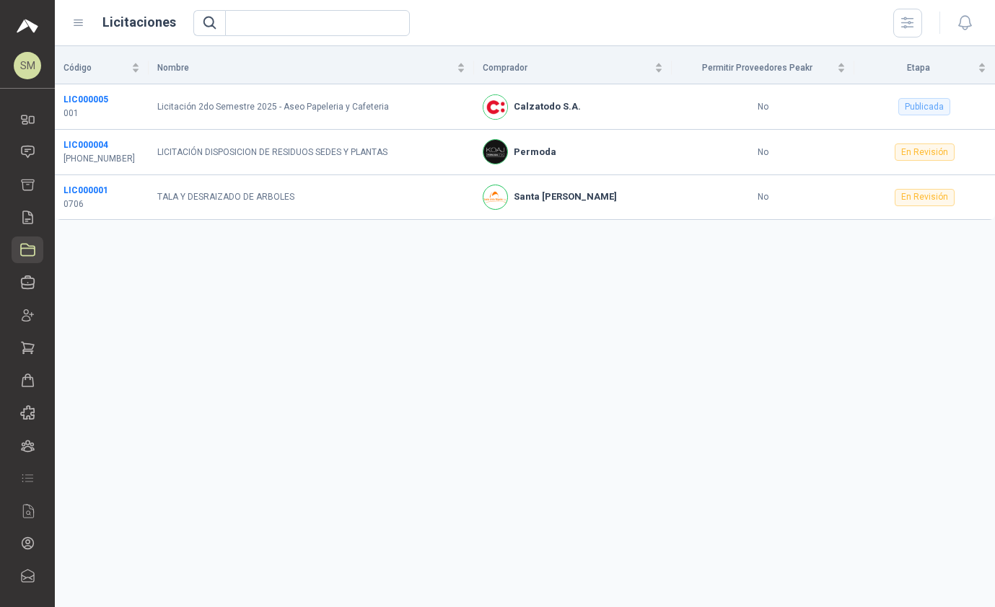
click at [22, 286] on icon at bounding box center [28, 282] width 13 height 13
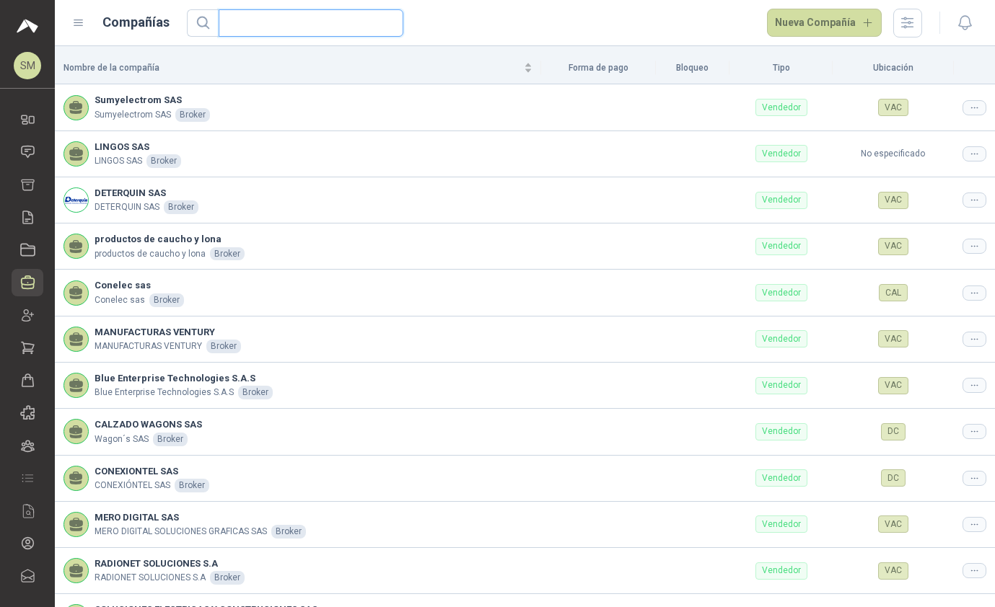
click at [279, 22] on input "text" at bounding box center [305, 23] width 156 height 26
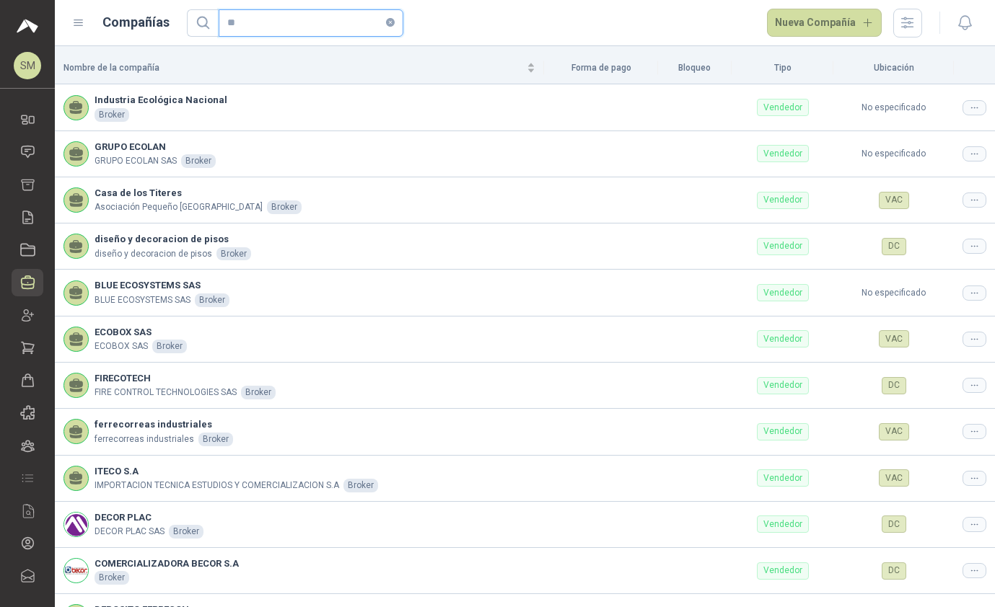
type input "*"
